Goal: Task Accomplishment & Management: Manage account settings

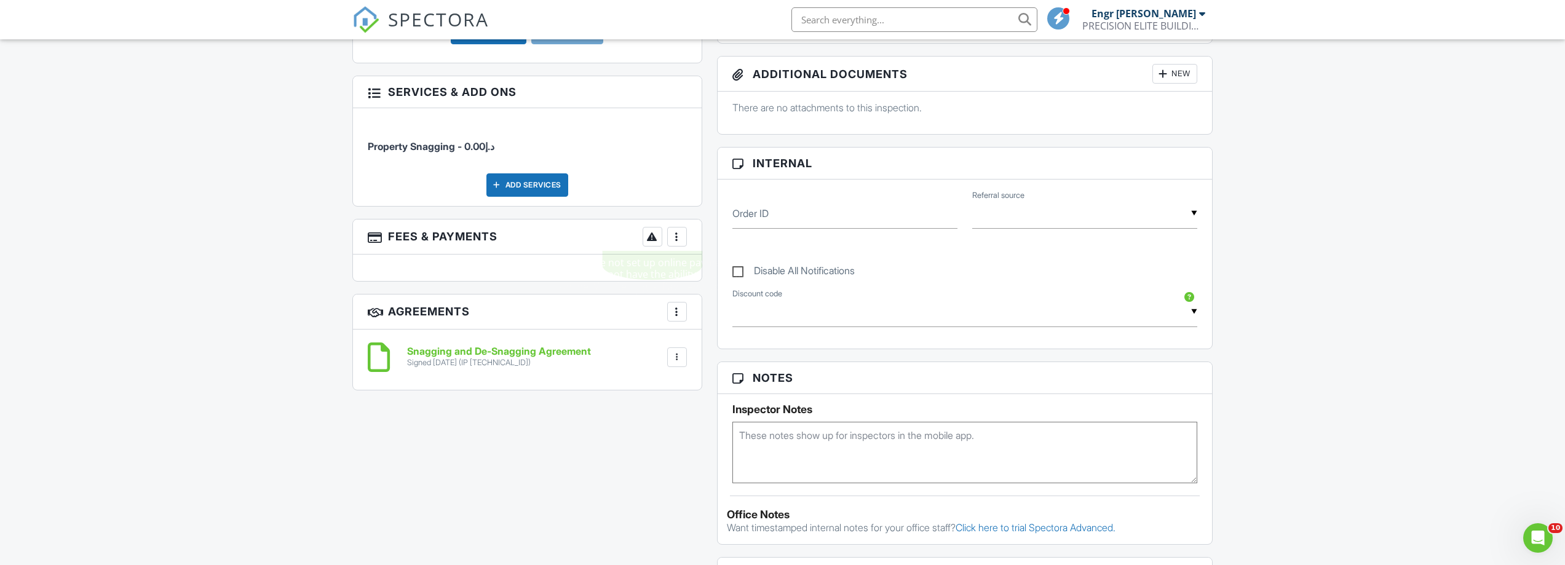
click at [650, 240] on div at bounding box center [652, 237] width 12 height 12
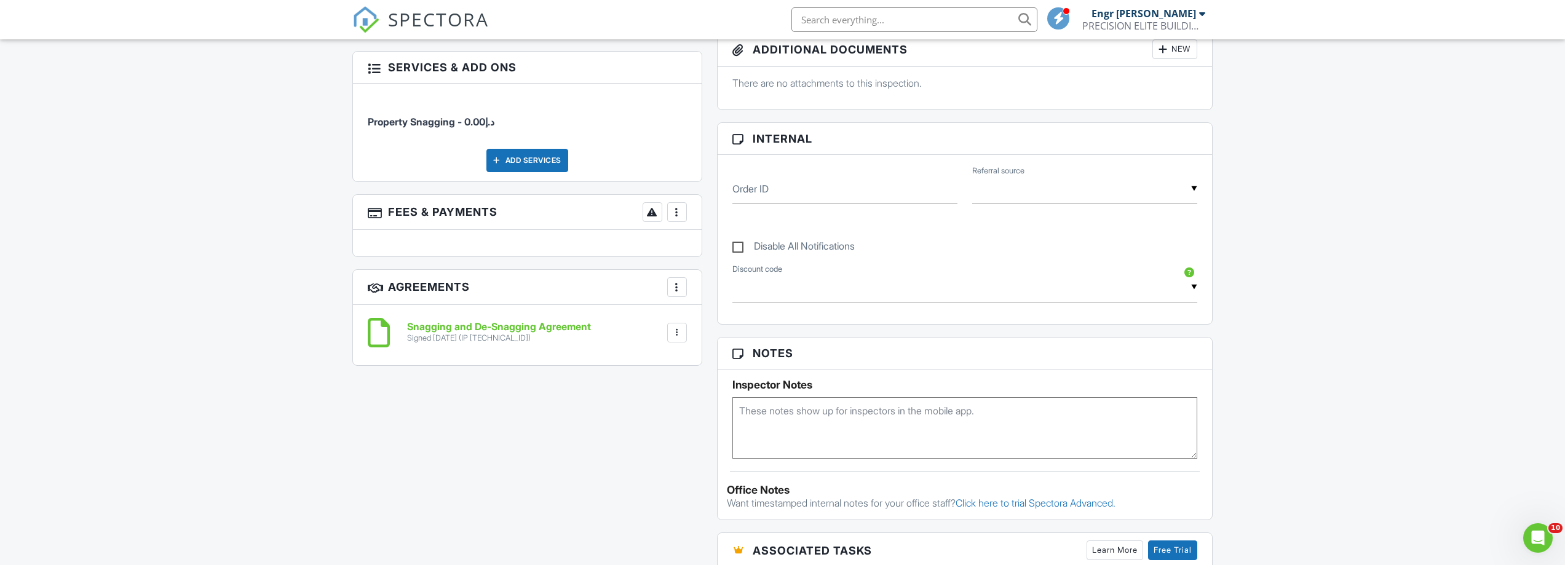
scroll to position [568, 0]
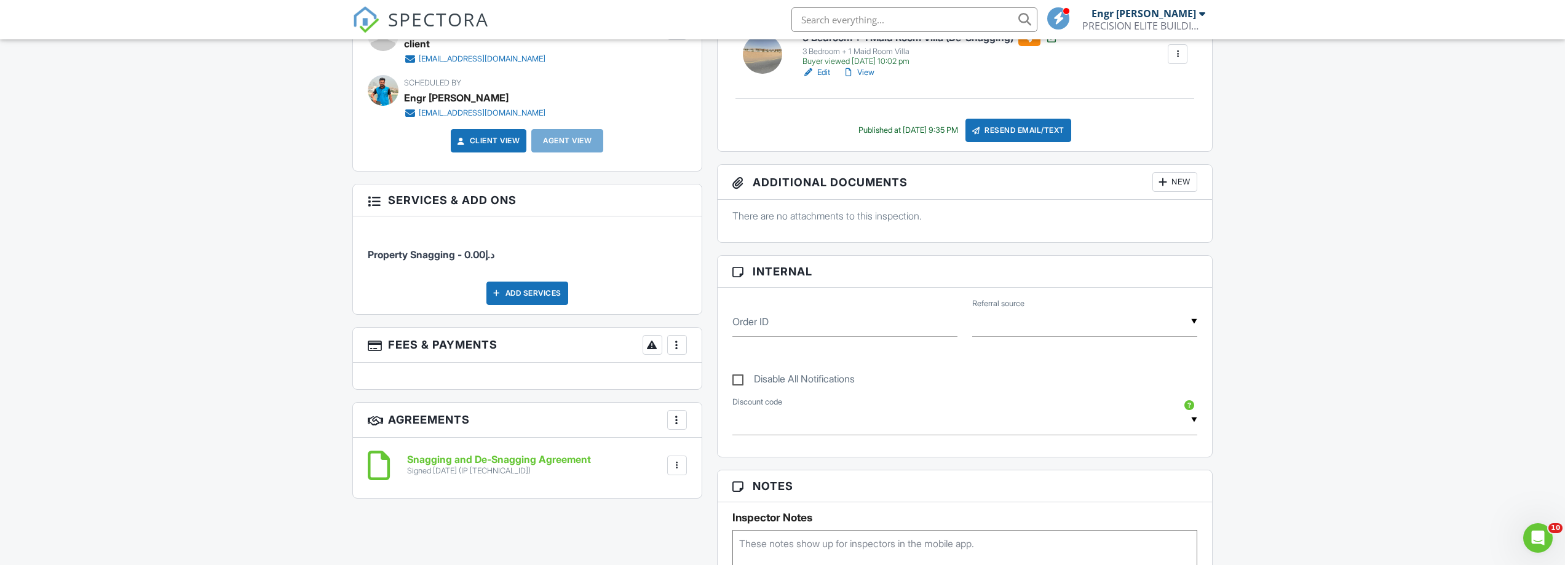
click at [680, 349] on div at bounding box center [677, 345] width 12 height 12
click at [594, 394] on div "People Disable Client CC Email New Inspector Client Client's Agent Listing Agen…" at bounding box center [527, 216] width 365 height 590
click at [658, 341] on div at bounding box center [652, 345] width 12 height 12
click at [682, 346] on div at bounding box center [677, 345] width 12 height 12
click at [696, 381] on li "Edit Fees & Payments" at bounding box center [739, 382] width 129 height 31
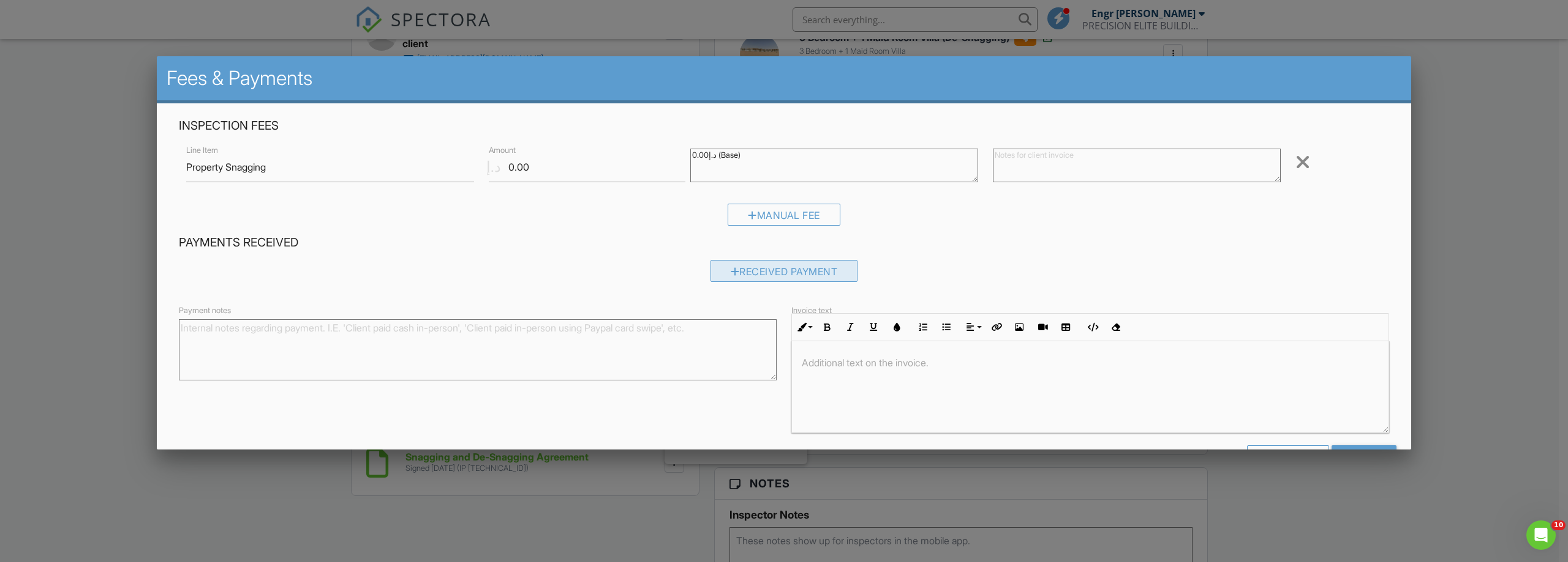
click at [736, 276] on div "Received Payment" at bounding box center [784, 271] width 147 height 22
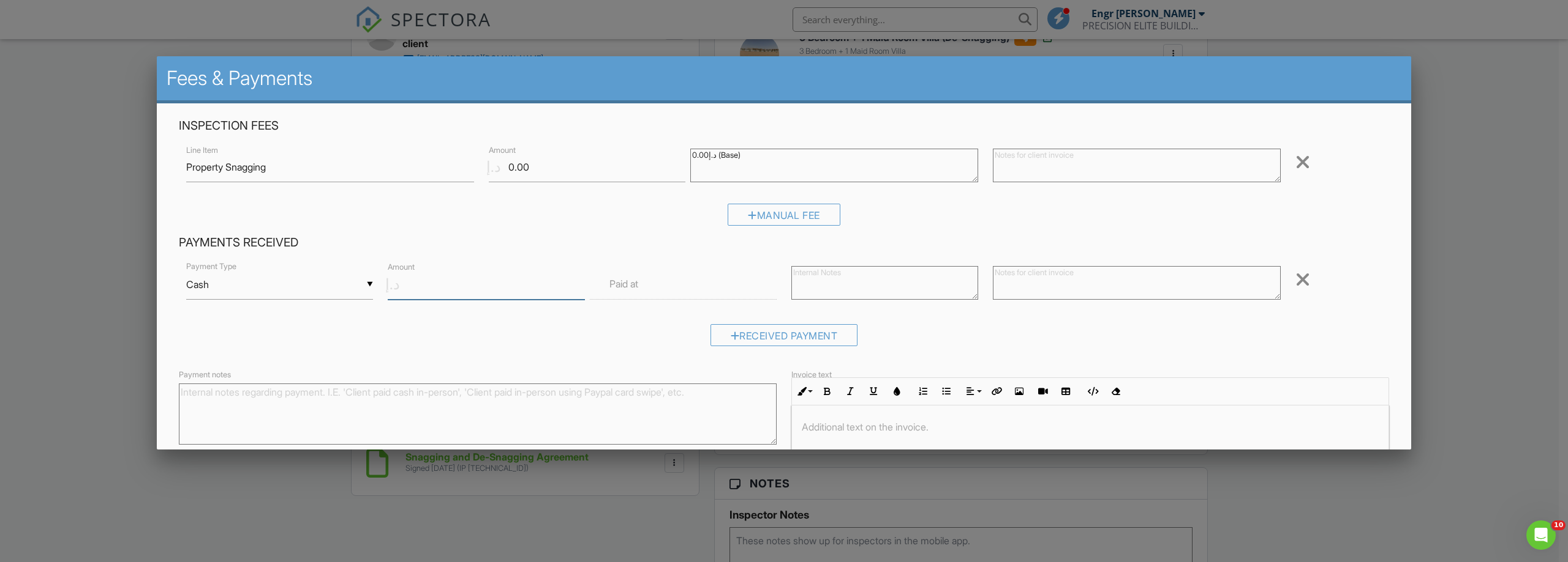
click at [484, 288] on input "Amount" at bounding box center [485, 284] width 196 height 30
click at [1295, 278] on div at bounding box center [1302, 280] width 15 height 20
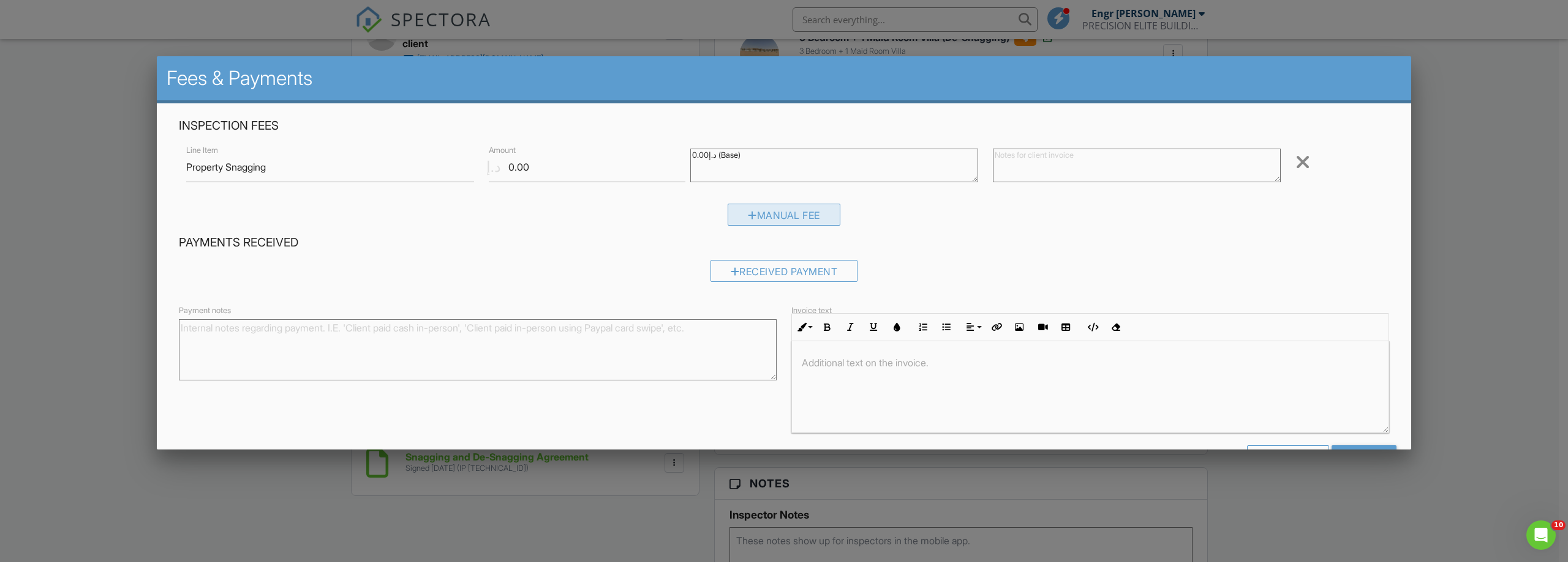
click at [811, 222] on div "Manual Fee" at bounding box center [784, 215] width 112 height 22
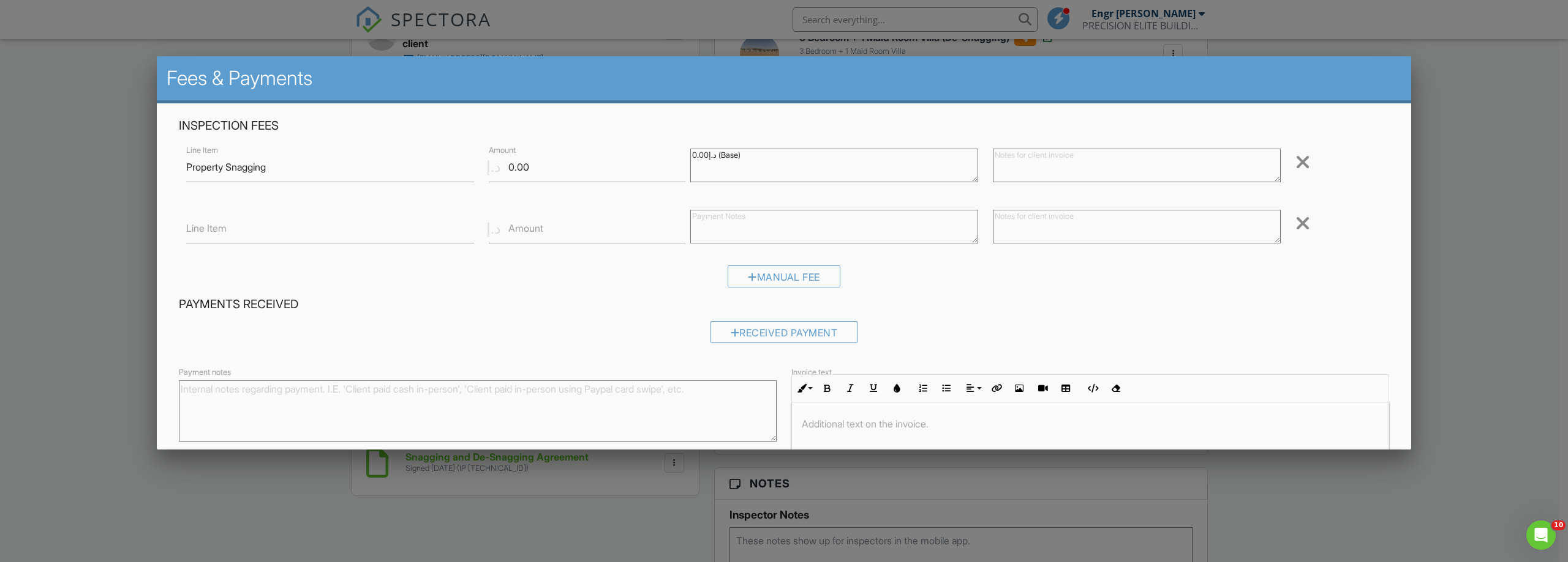
click at [1295, 221] on div at bounding box center [1302, 224] width 15 height 20
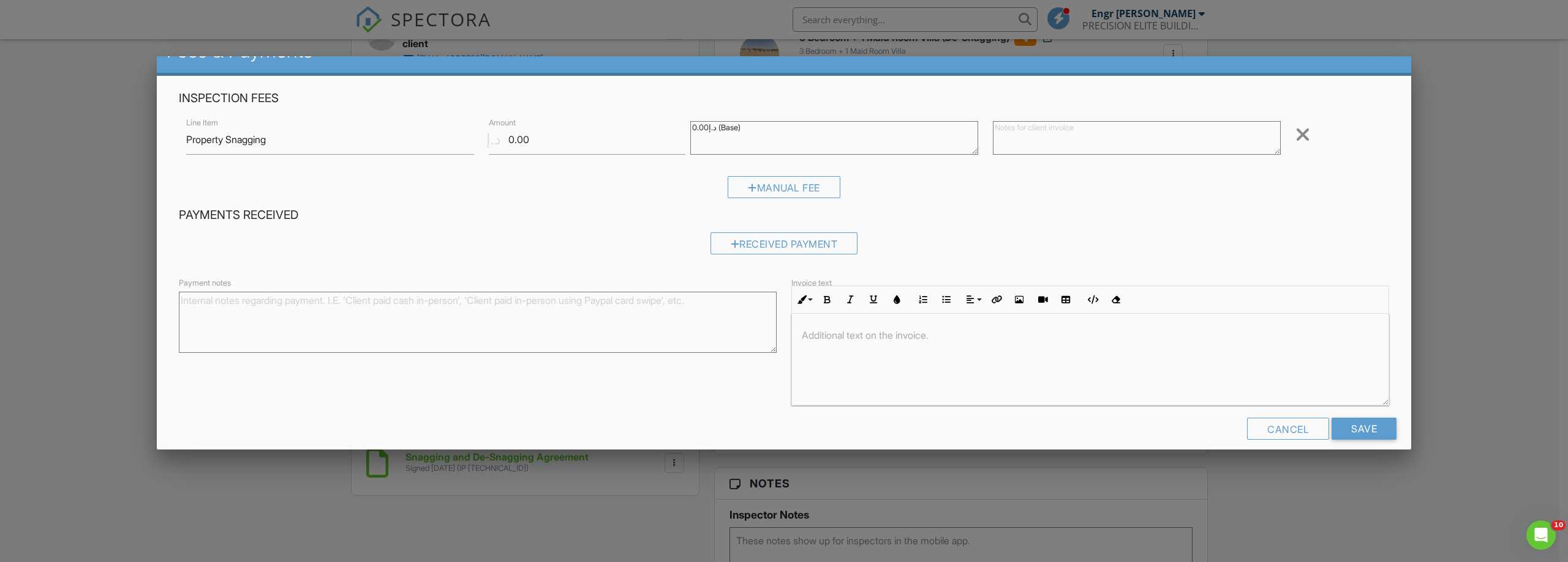
scroll to position [42, 0]
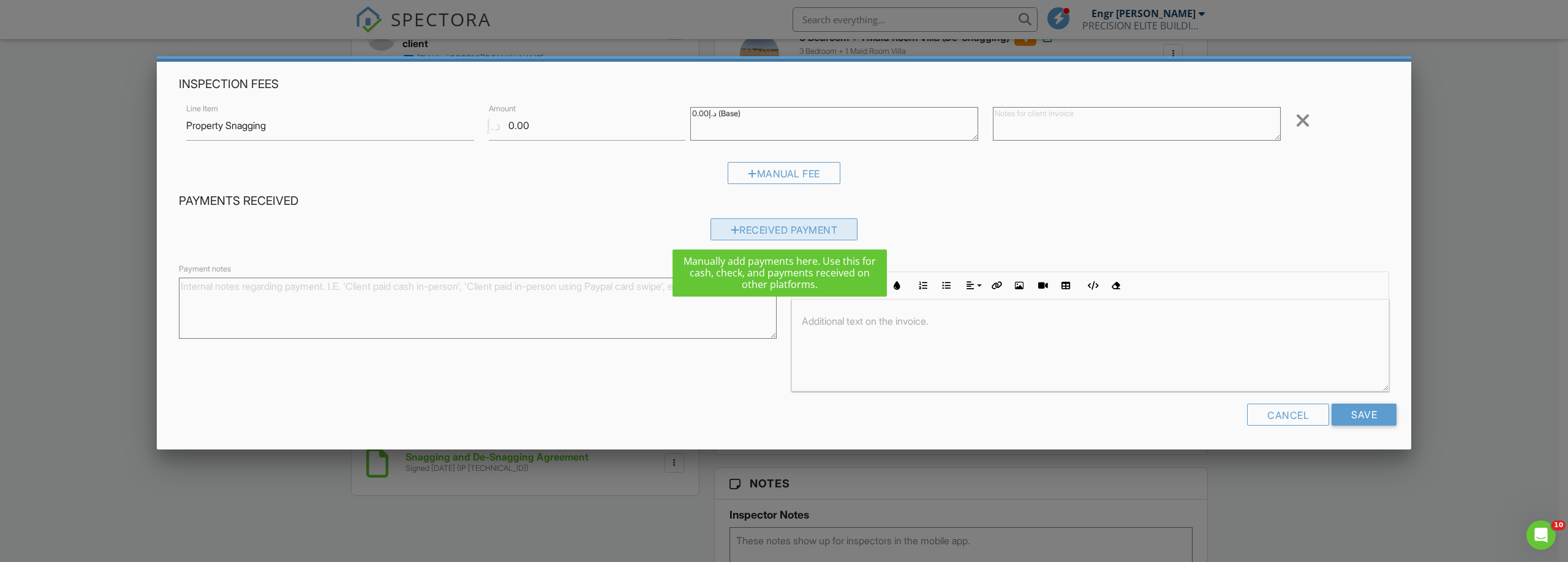
click at [820, 234] on div "Received Payment" at bounding box center [784, 230] width 147 height 22
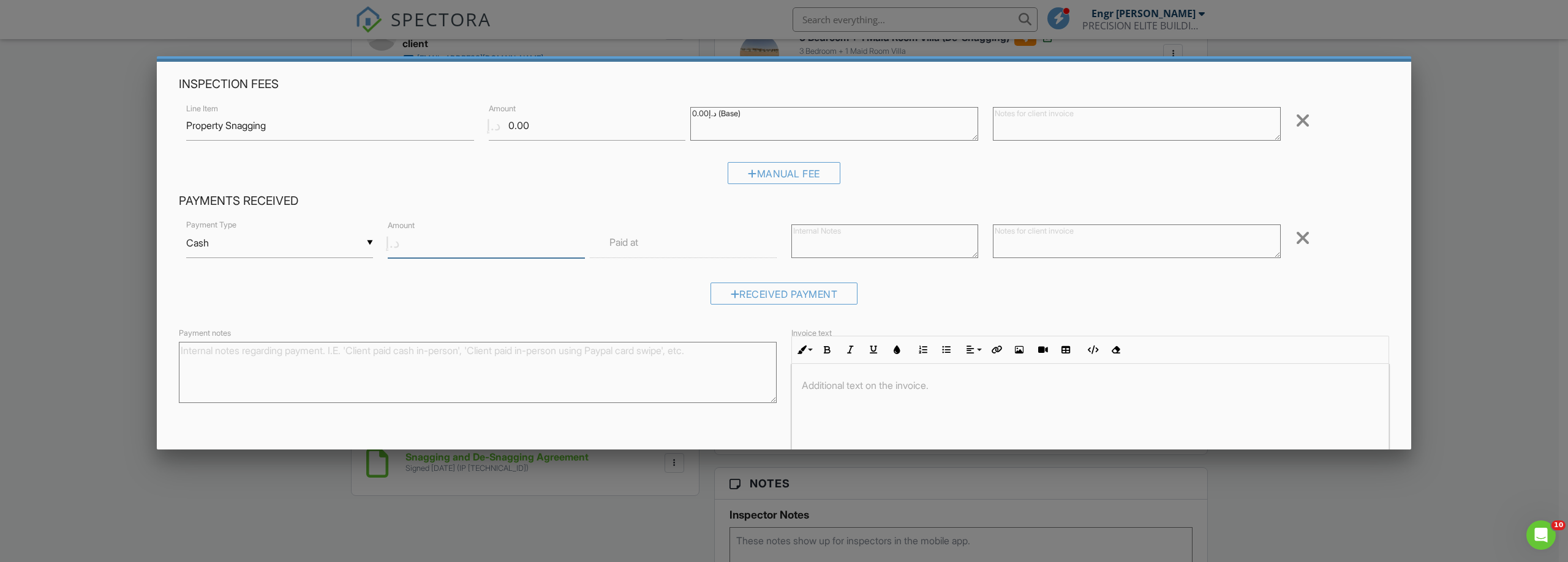
click at [516, 247] on input "Amount" at bounding box center [485, 243] width 196 height 30
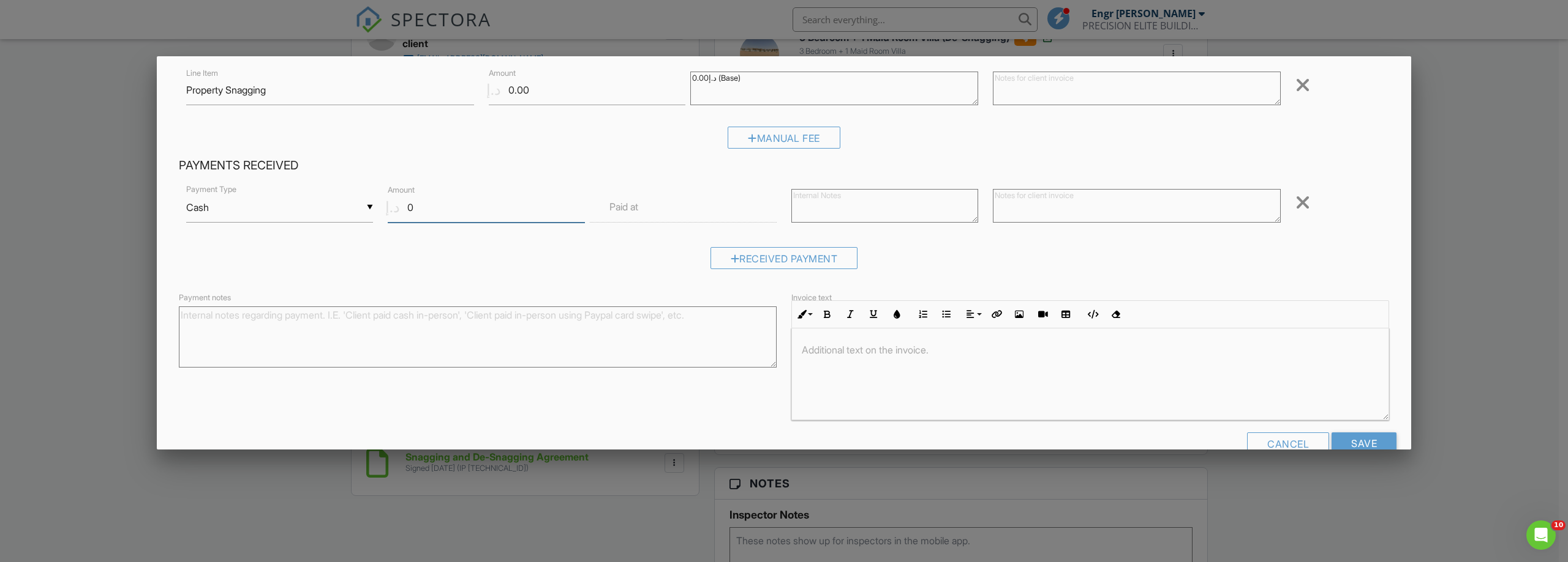
scroll to position [105, 0]
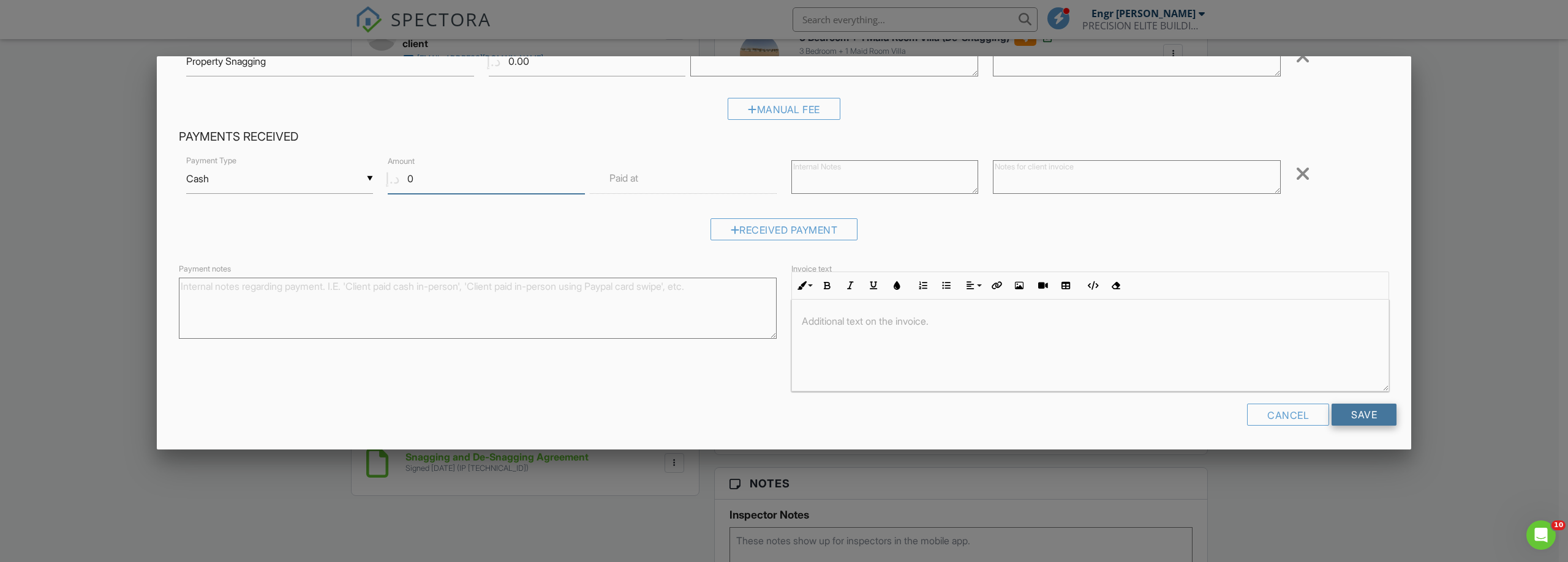
type input "0"
click at [1335, 406] on input "Save" at bounding box center [1363, 415] width 65 height 22
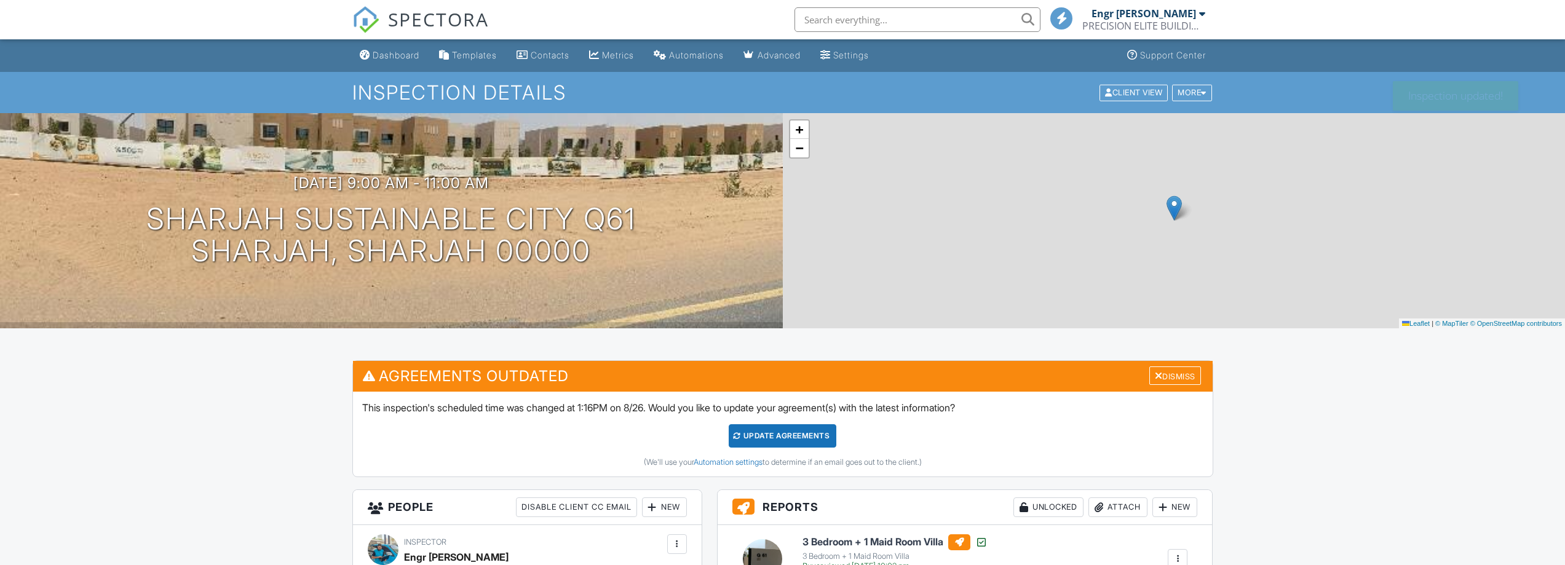
click at [1182, 371] on div "Dismiss" at bounding box center [1176, 376] width 52 height 19
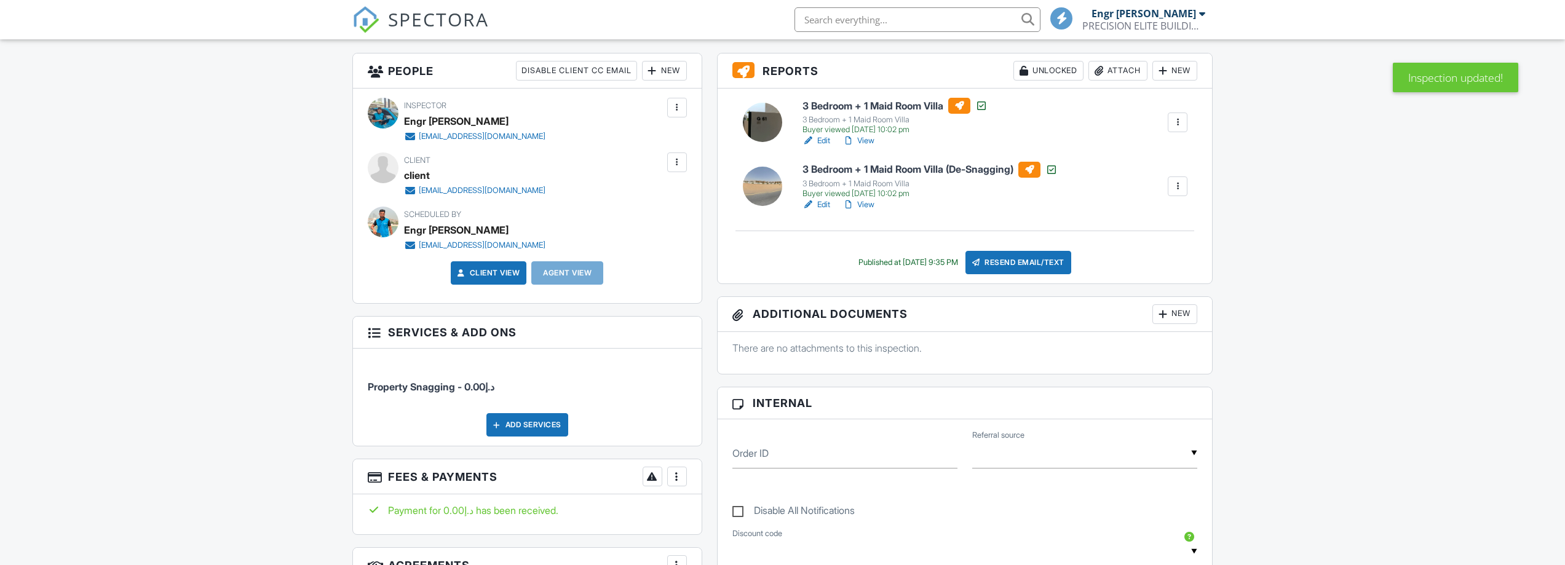
click at [507, 275] on link "Client View" at bounding box center [487, 273] width 65 height 12
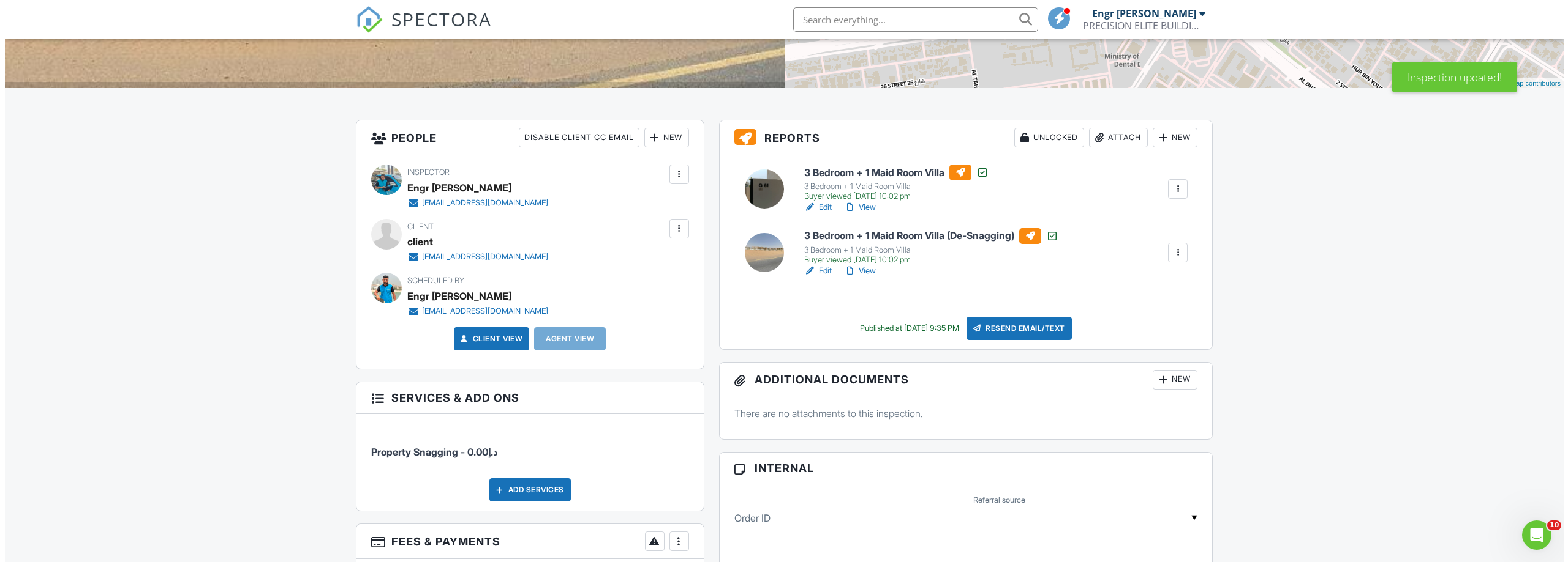
scroll to position [184, 0]
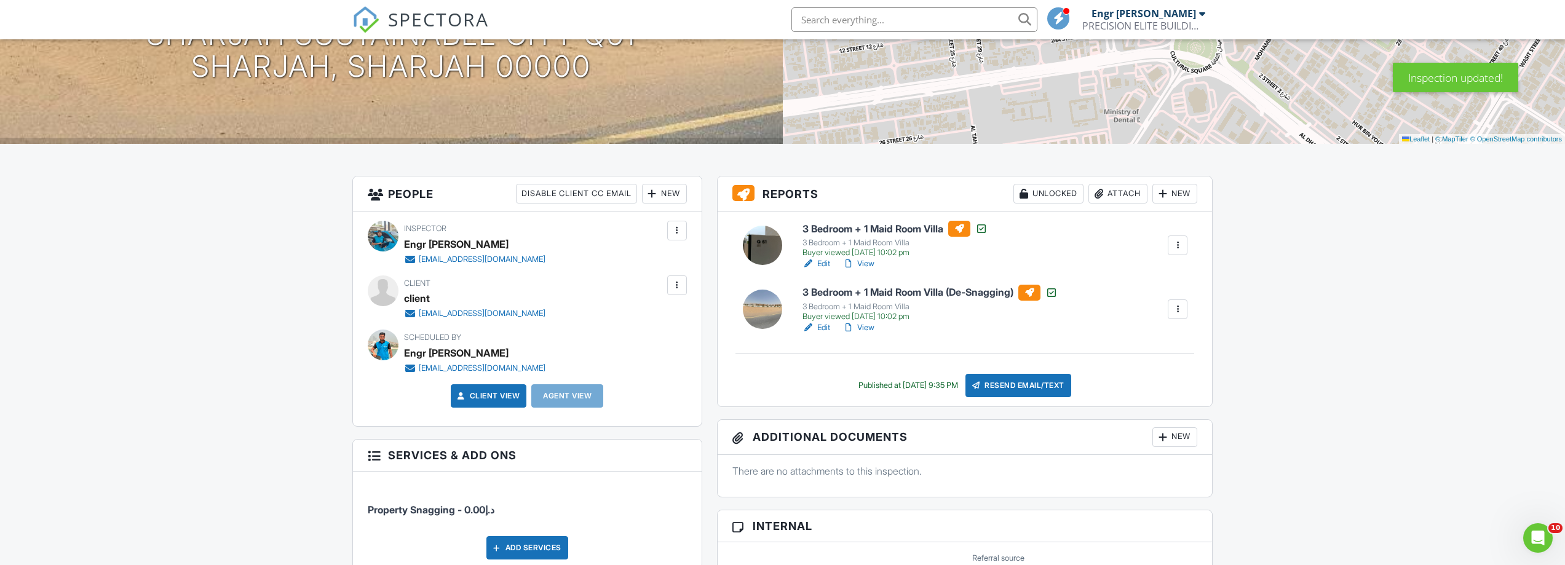
click at [1025, 382] on div "Resend Email/Text" at bounding box center [1019, 385] width 106 height 23
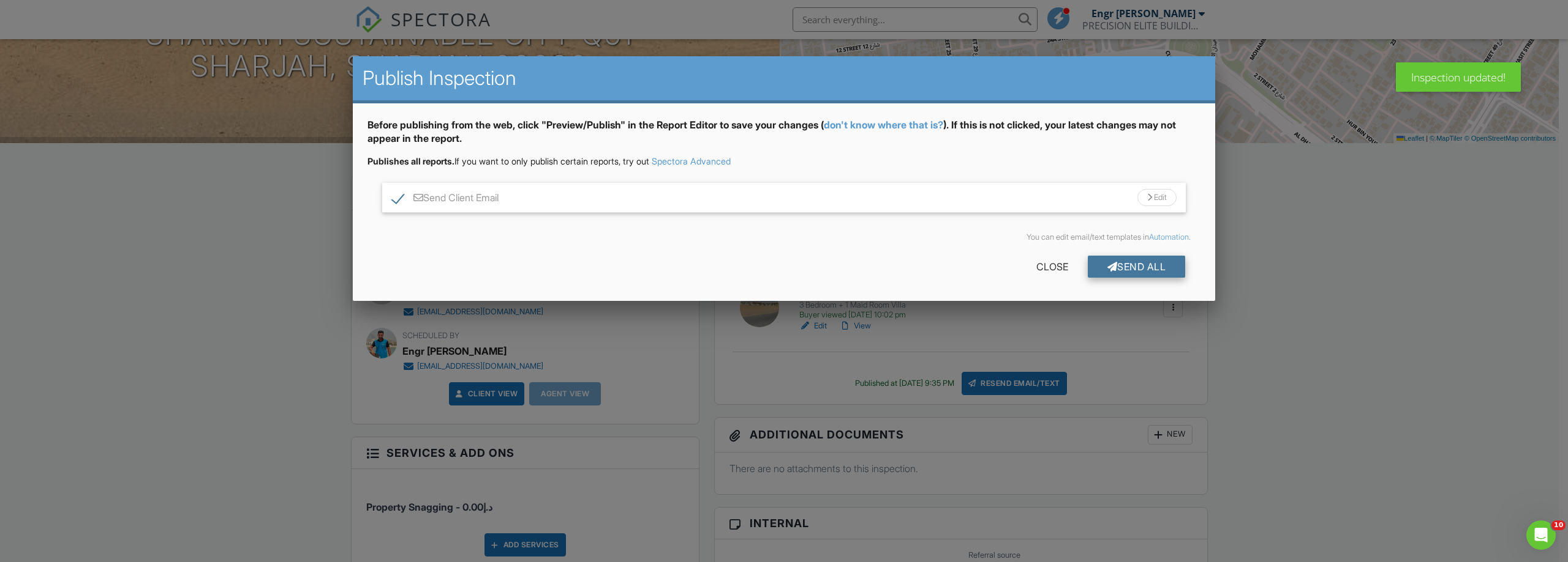
click at [1114, 263] on div "Send All" at bounding box center [1136, 267] width 98 height 22
